Goal: Browse casually

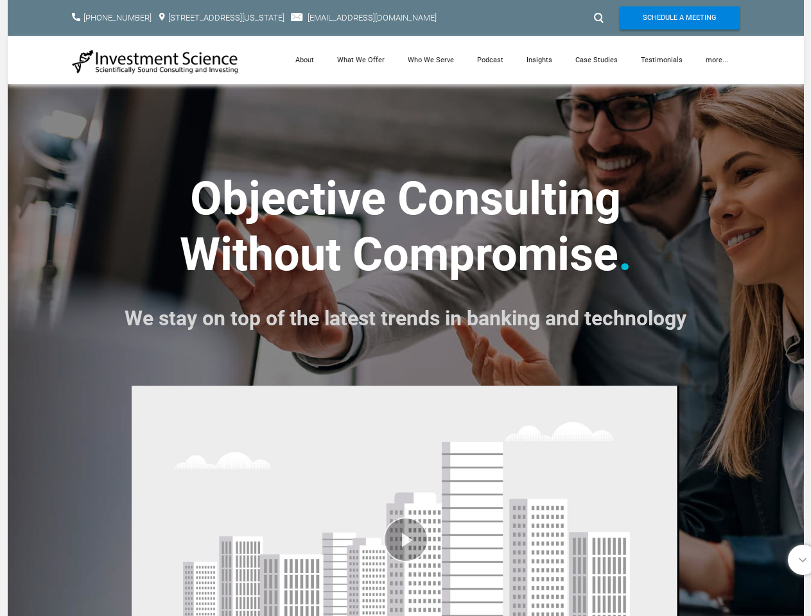
click at [405, 308] on font "We stay on top of the latest trends in banking and technology" at bounding box center [406, 318] width 562 height 24
click at [597, 18] on div at bounding box center [597, 18] width 19 height 21
click at [717, 60] on link "more..." at bounding box center [717, 60] width 46 height 48
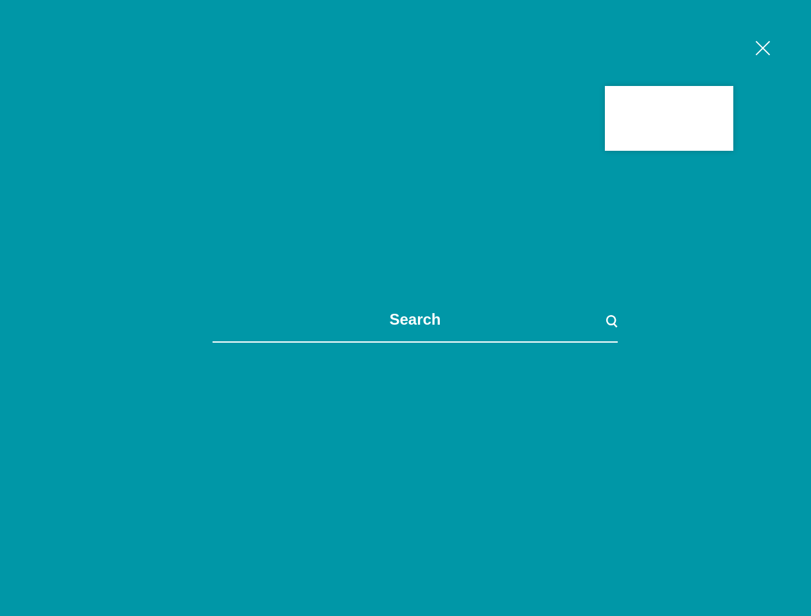
click at [405, 496] on div at bounding box center [405, 308] width 811 height 616
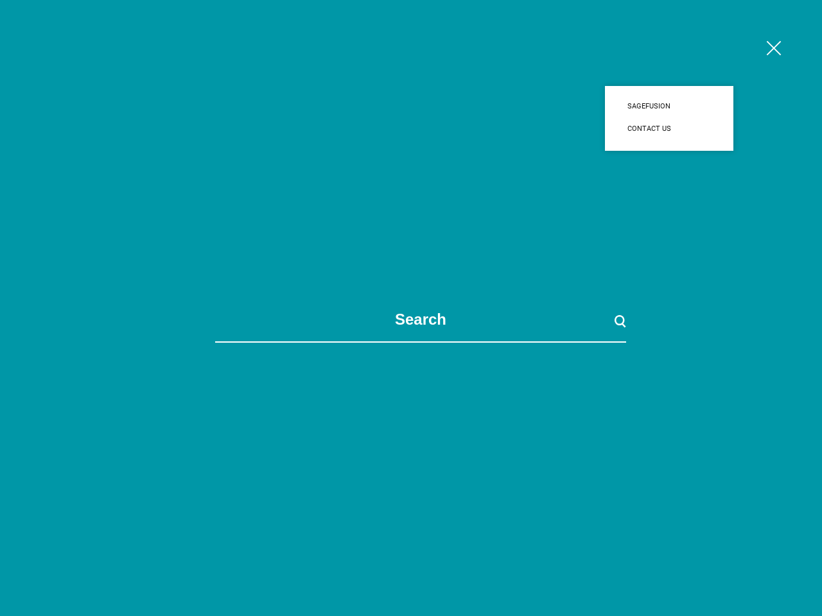
click at [405, 496] on span at bounding box center [421, 308] width 822 height 616
click at [796, 560] on span at bounding box center [421, 308] width 822 height 616
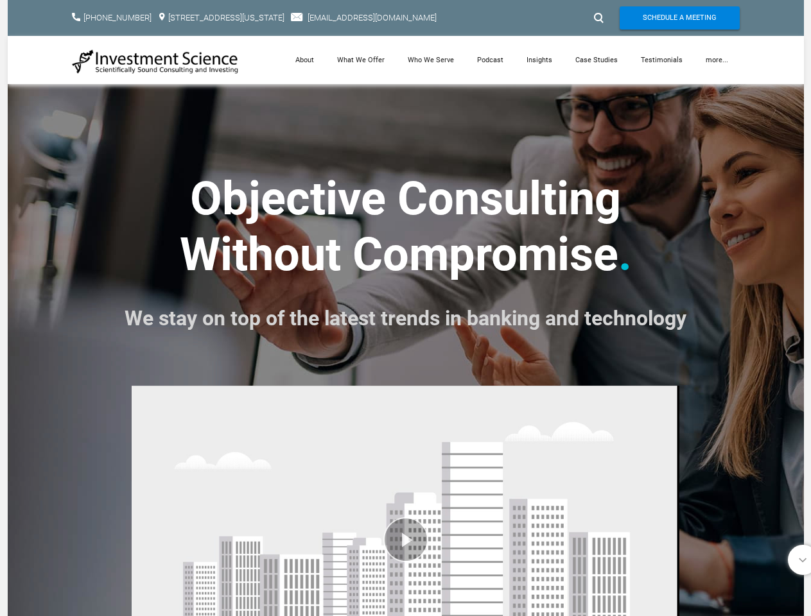
click at [405, 308] on font "We stay on top of the latest trends in banking and technology" at bounding box center [406, 318] width 562 height 24
click at [597, 18] on div at bounding box center [597, 18] width 19 height 21
click at [717, 60] on link "more..." at bounding box center [717, 60] width 46 height 48
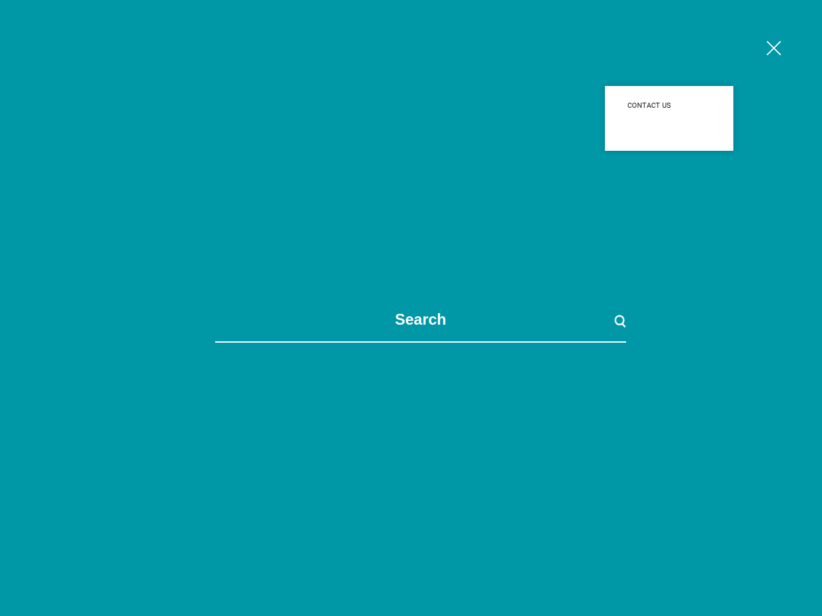
click at [405, 496] on div at bounding box center [411, 308] width 822 height 616
click at [405, 496] on span at bounding box center [421, 308] width 822 height 616
click at [796, 560] on span at bounding box center [421, 308] width 822 height 616
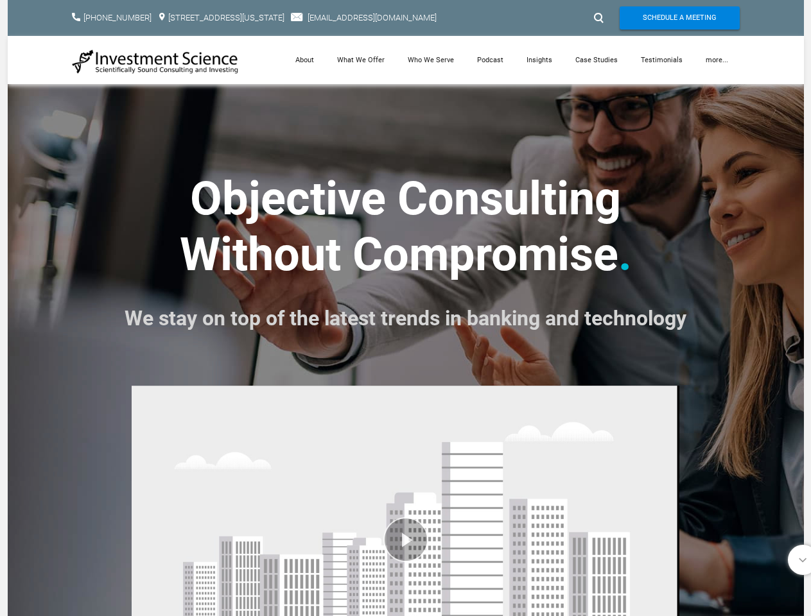
click at [405, 308] on font "We stay on top of the latest trends in banking and technology" at bounding box center [406, 318] width 562 height 24
click at [597, 18] on div at bounding box center [597, 18] width 19 height 21
click at [717, 60] on link "more..." at bounding box center [717, 60] width 46 height 48
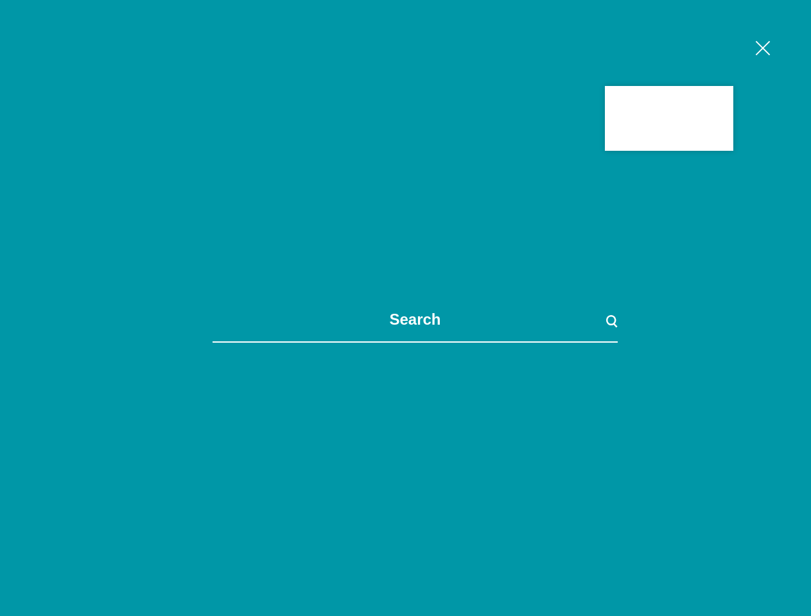
click at [405, 496] on div at bounding box center [405, 308] width 811 height 616
click at [405, 496] on span at bounding box center [415, 308] width 811 height 616
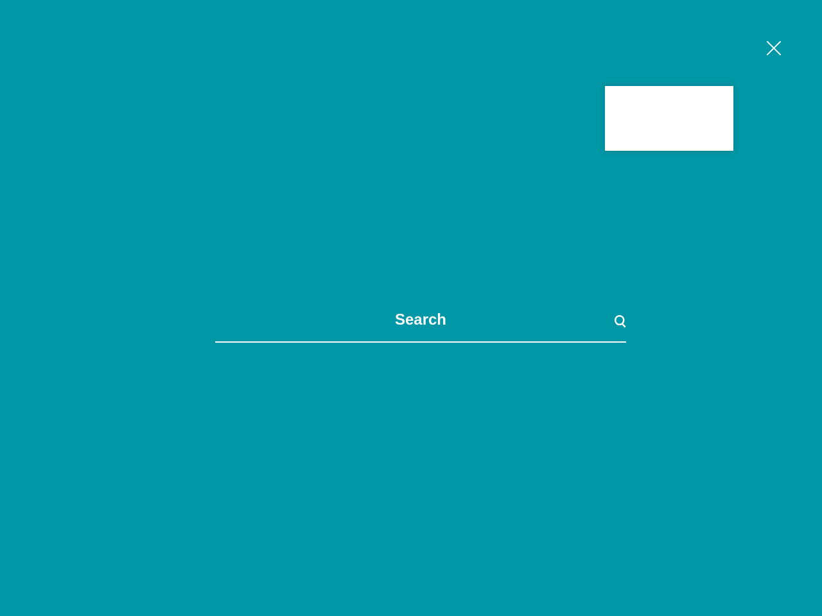
click at [796, 560] on span at bounding box center [421, 308] width 822 height 616
